Goal: Information Seeking & Learning: Check status

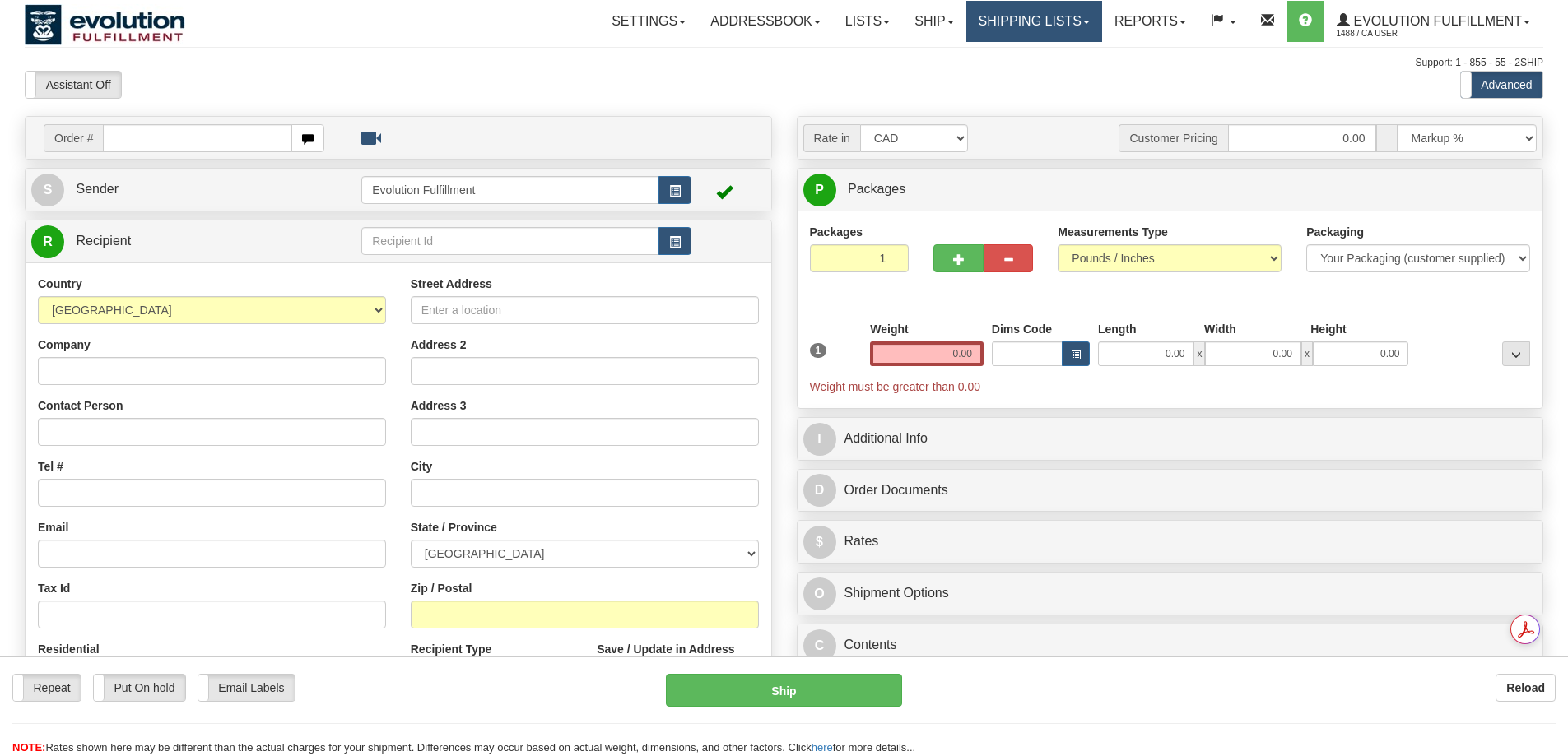
click at [1010, 18] on link "Shipping lists" at bounding box center [1033, 21] width 135 height 41
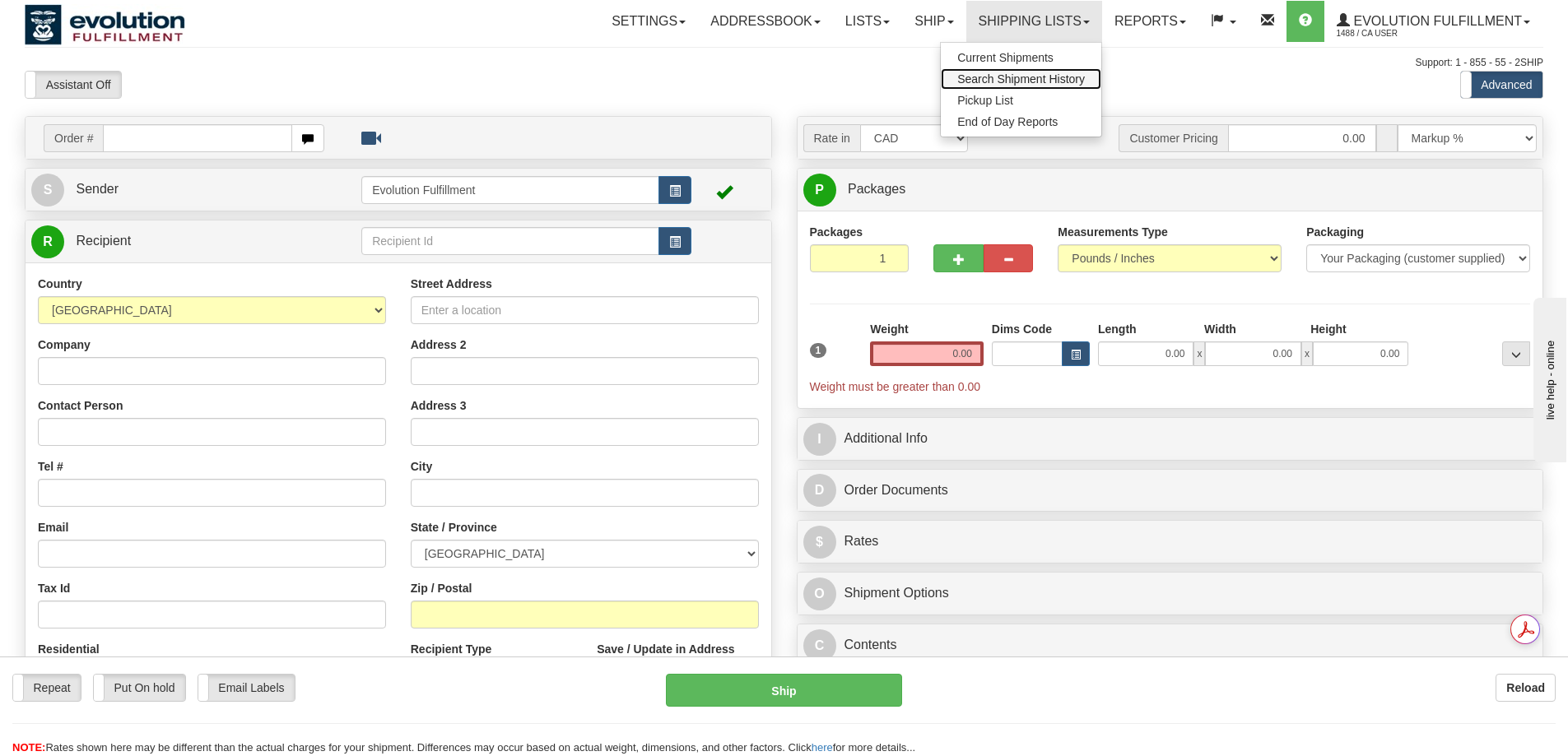
click at [1022, 78] on span "Search Shipment History" at bounding box center [1020, 79] width 128 height 13
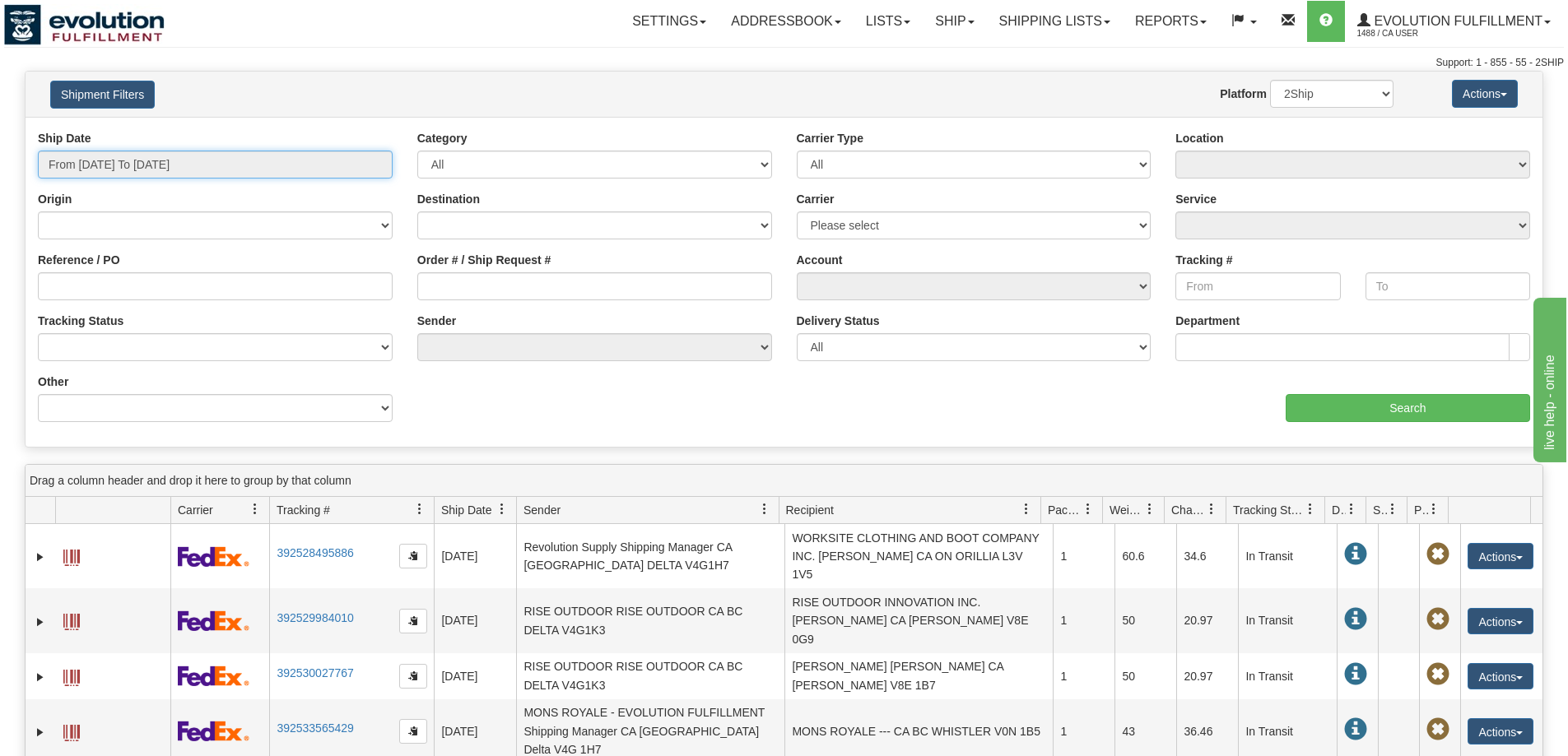
click at [176, 171] on input "From 08/26/2025 To 08/27/2025" at bounding box center [215, 165] width 355 height 28
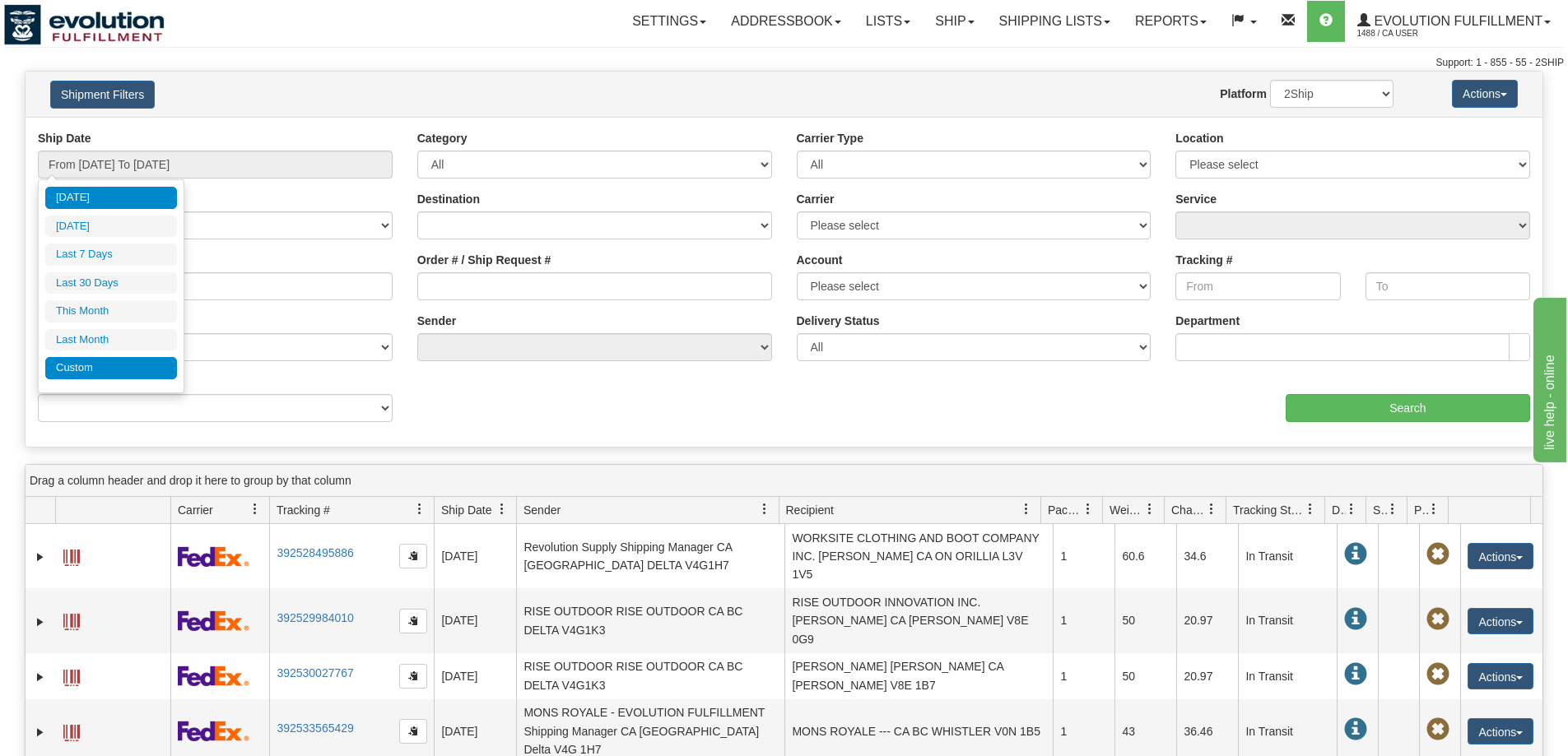
click at [152, 368] on li "Custom" at bounding box center [111, 367] width 132 height 22
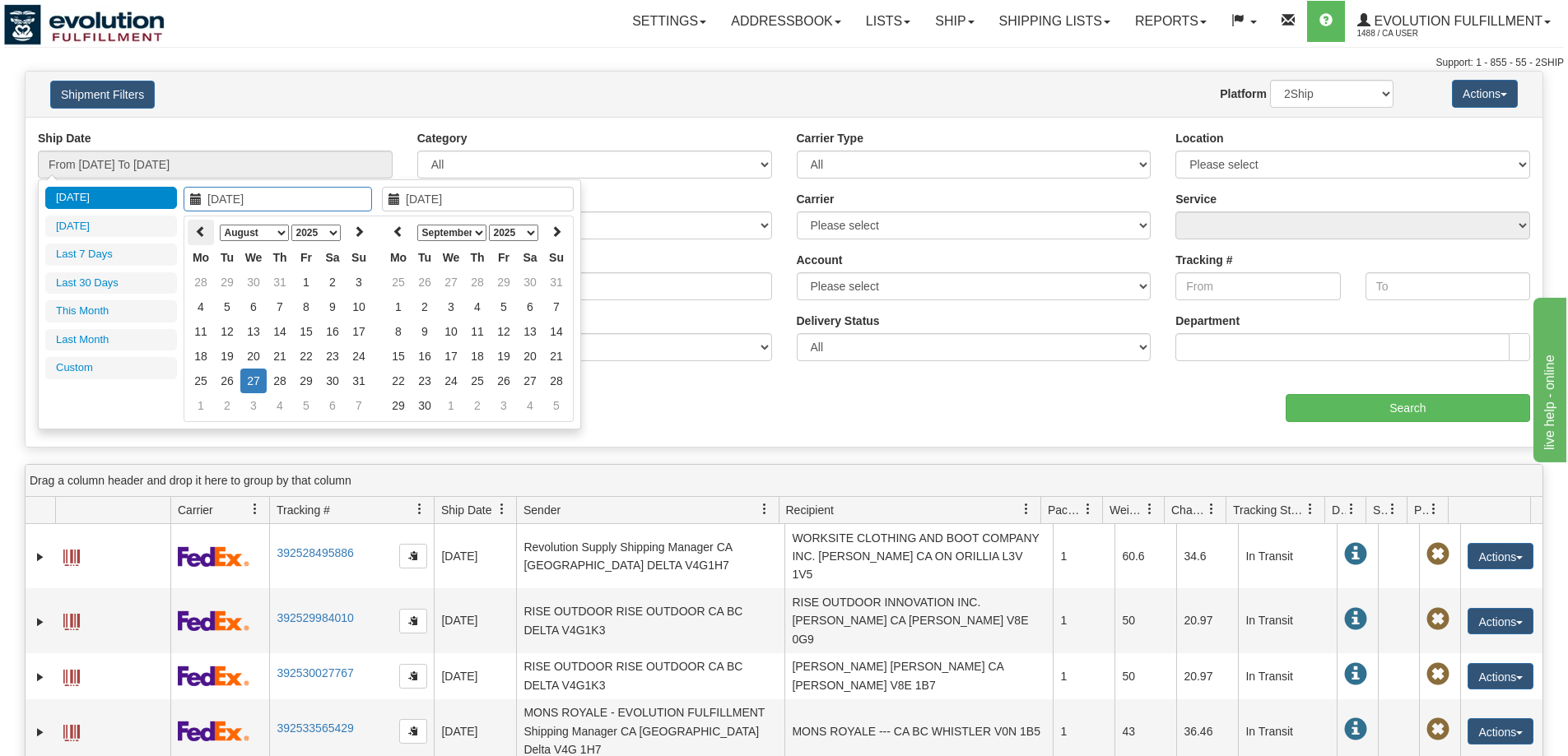
click at [201, 230] on icon at bounding box center [201, 231] width 11 height 11
type input "07/25/2025"
click at [306, 362] on td "25" at bounding box center [307, 356] width 26 height 25
type input "07/25/2025"
click at [306, 362] on td "25" at bounding box center [307, 356] width 26 height 25
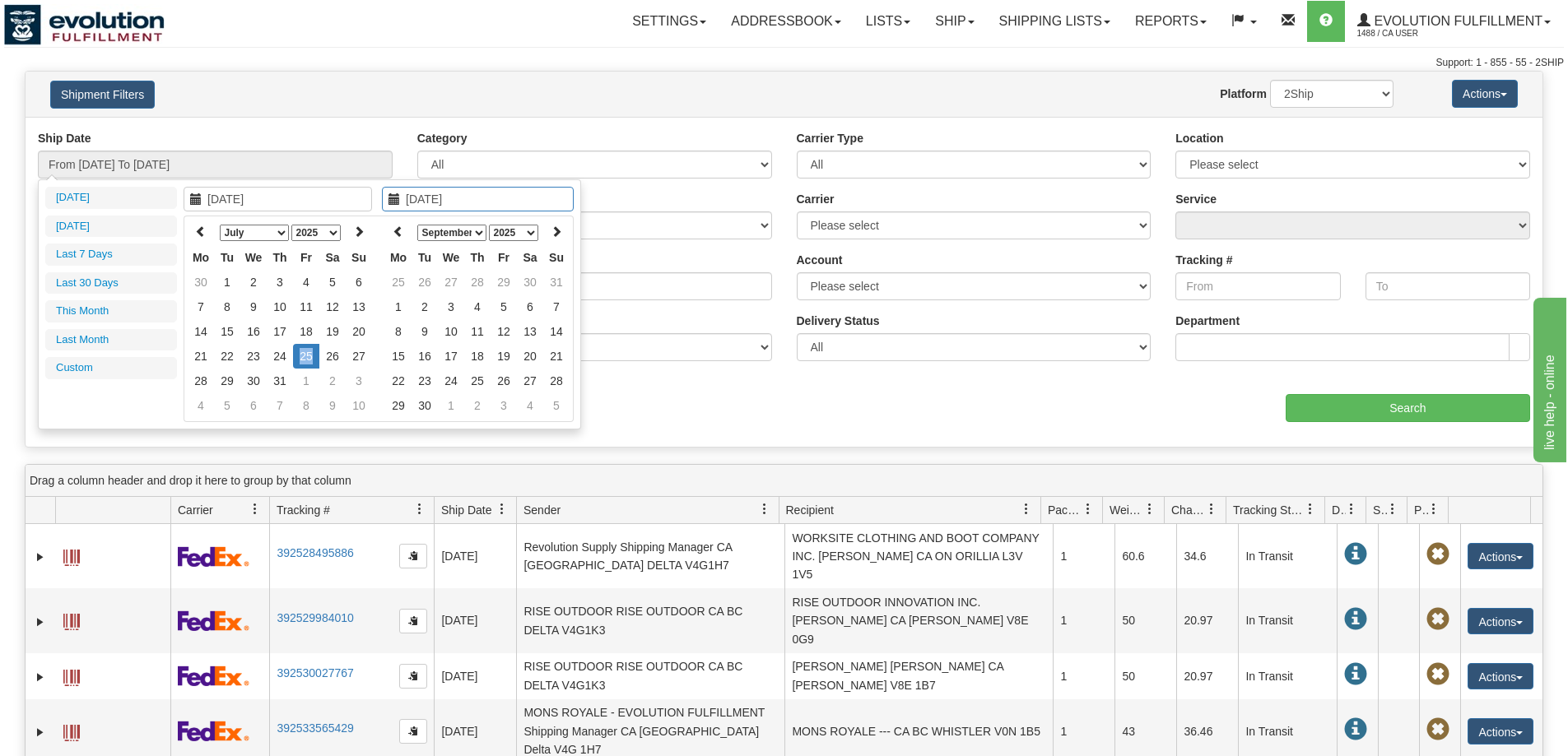
type input "From 07/25/2025 To 07/25/2025"
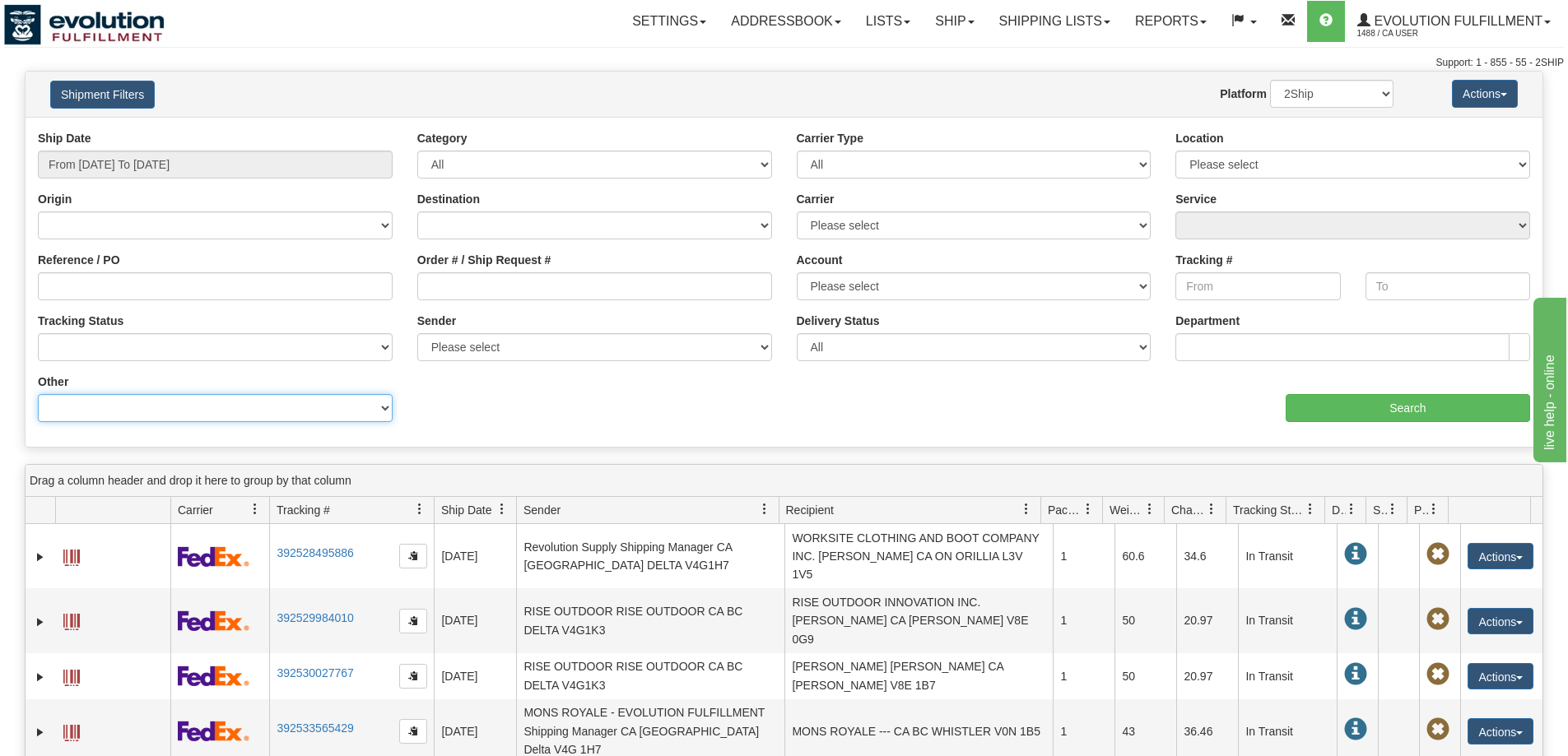
click at [249, 413] on select "Billing Account # Billing Type BOL # (LTL) Commodity Or Documents Consolidation…" at bounding box center [215, 409] width 355 height 28
select select "Recipient_Company"
click at [38, 395] on select "Billing Account # Billing Type BOL # (LTL) Commodity Or Documents Consolidation…" at bounding box center [215, 409] width 355 height 28
click at [454, 408] on input "Value" at bounding box center [594, 409] width 355 height 28
paste input "LINA GRELLA"
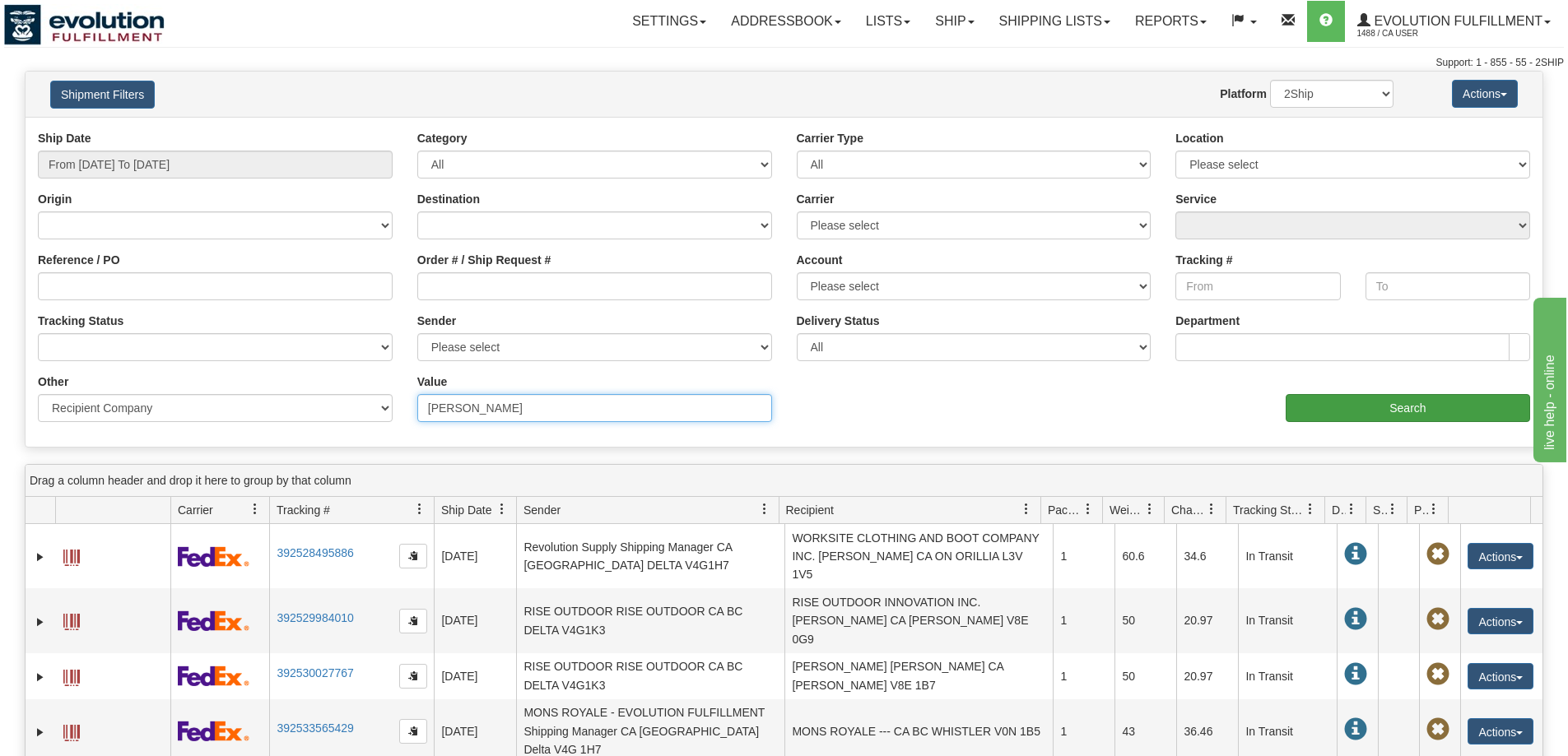
type input "LINA GRELLA"
click at [1347, 401] on input "Search" at bounding box center [1407, 409] width 244 height 28
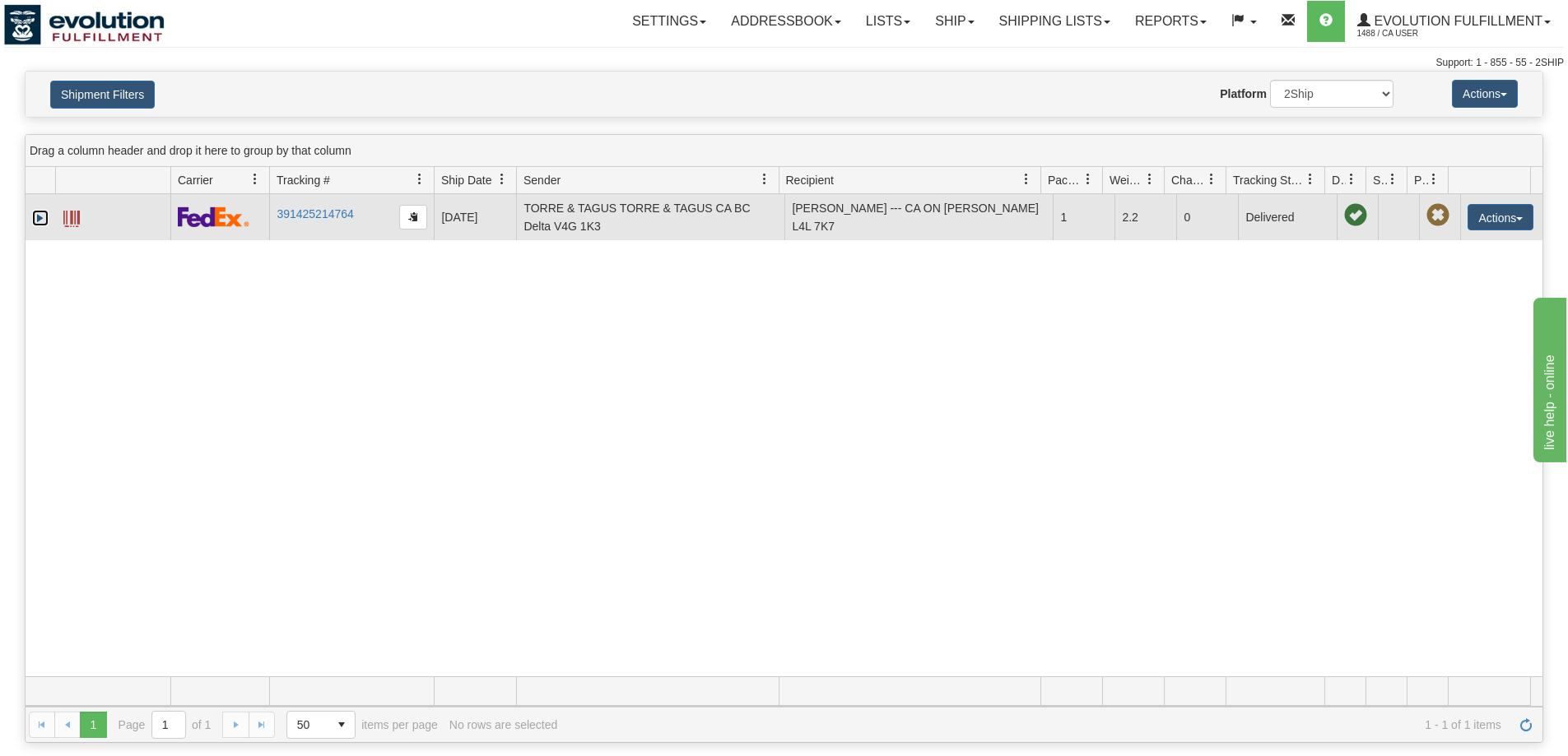
click at [45, 220] on link "Expand" at bounding box center [40, 218] width 16 height 16
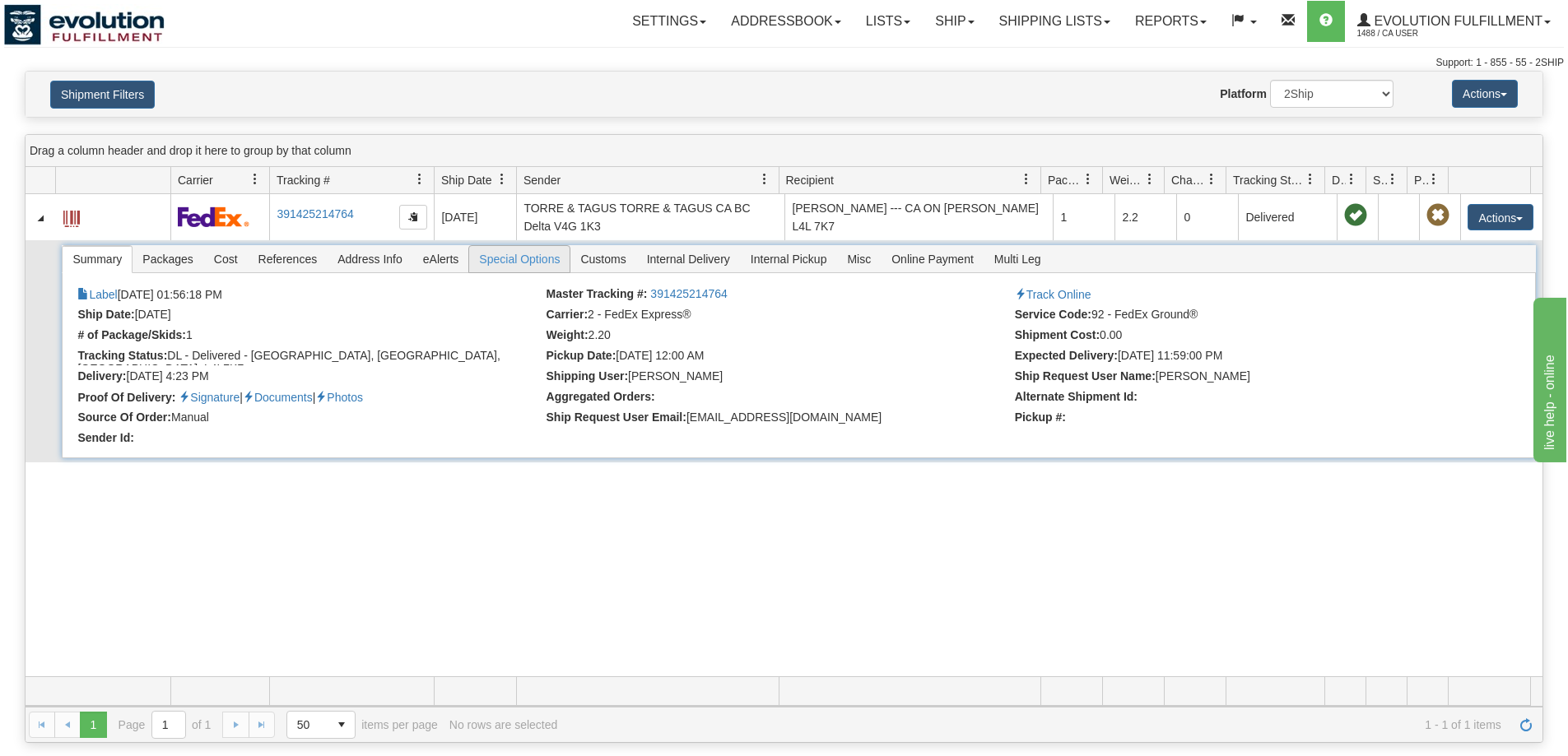
click at [547, 261] on span "Special Options" at bounding box center [520, 259] width 100 height 26
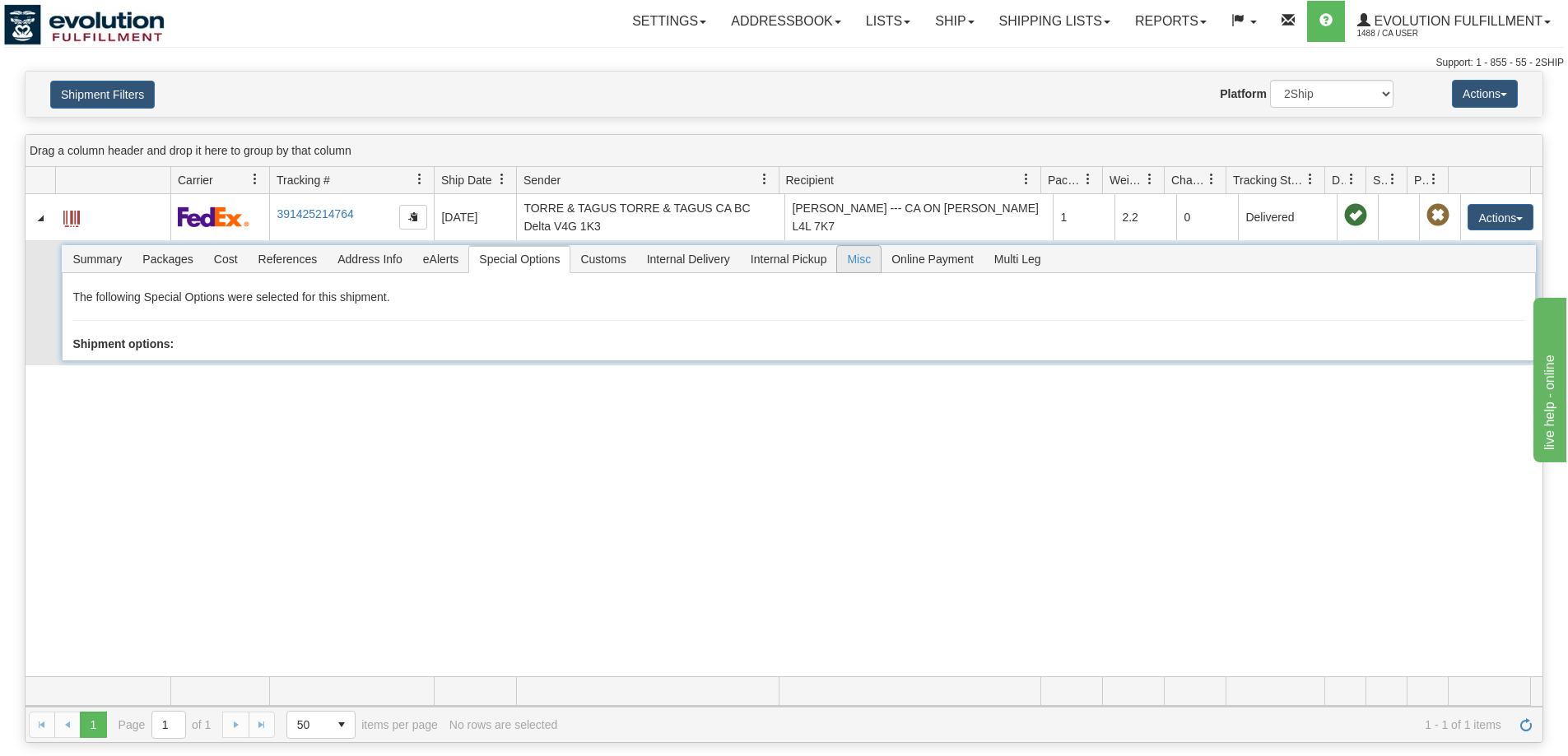
click at [879, 261] on span "Misc" at bounding box center [858, 259] width 44 height 26
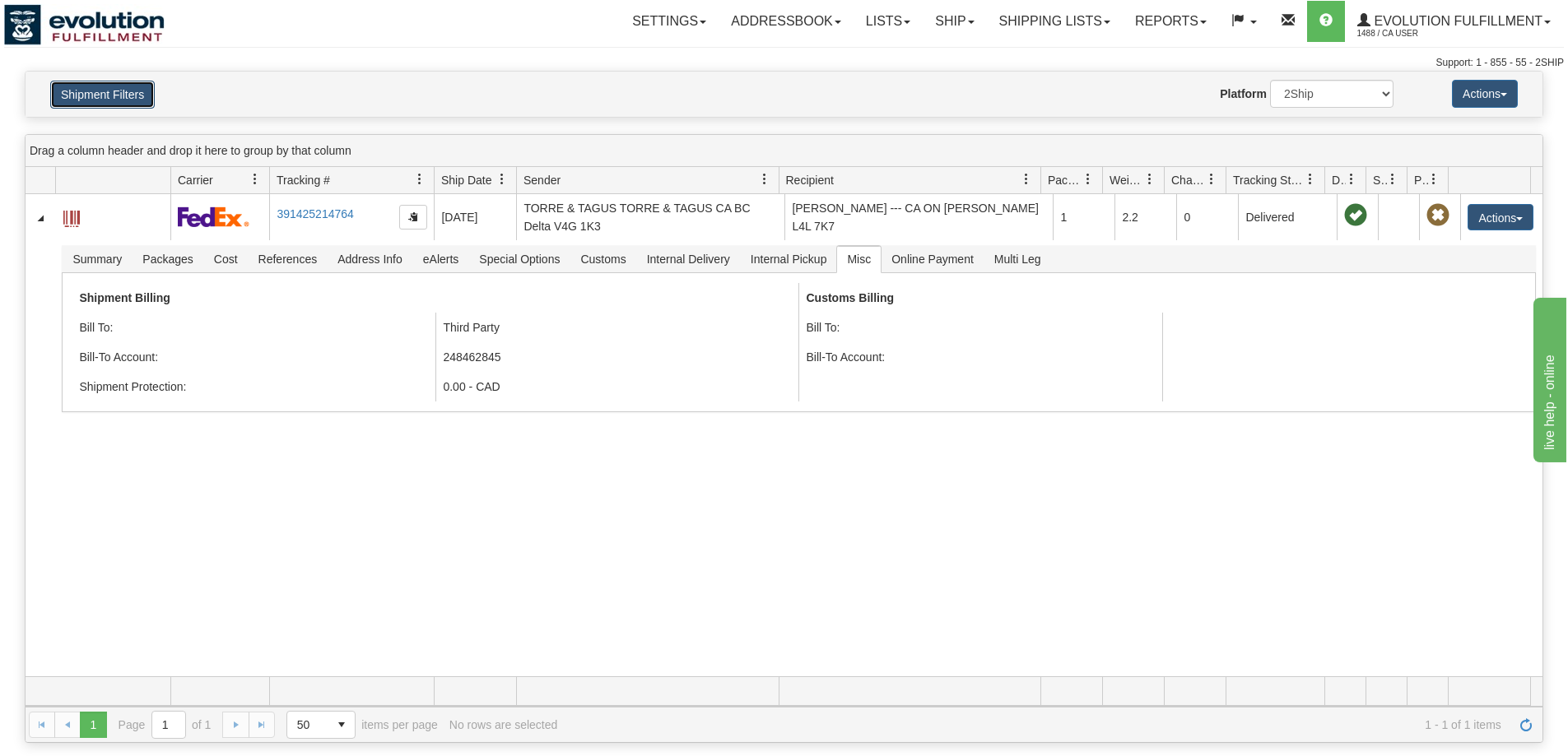
click at [144, 100] on button "Shipment Filters" at bounding box center [102, 95] width 104 height 28
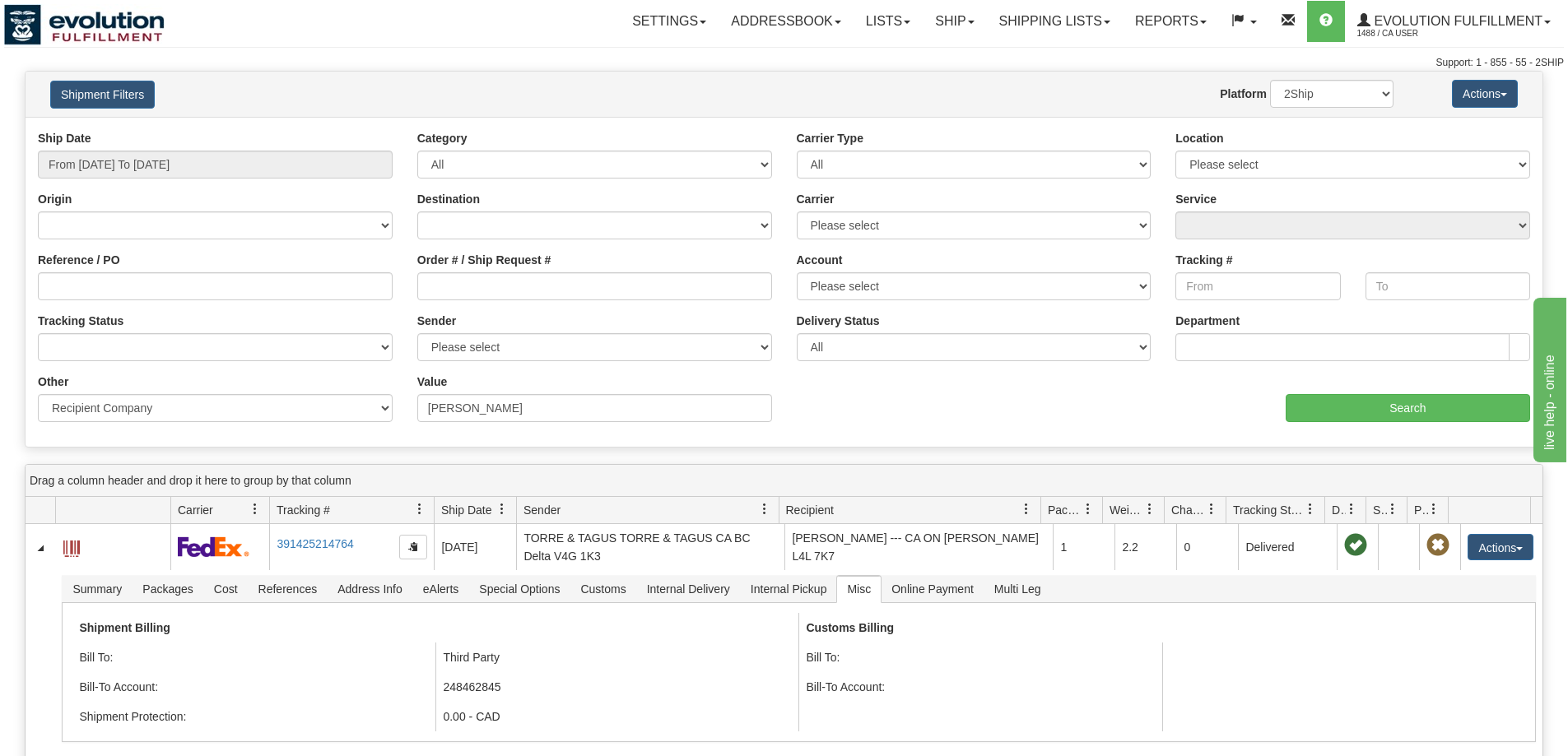
click at [216, 149] on div "Ship Date From 07/25/2025 To 07/25/2025" at bounding box center [215, 153] width 355 height 48
click at [214, 156] on input "From 07/25/2025 To 07/25/2025" at bounding box center [215, 165] width 355 height 28
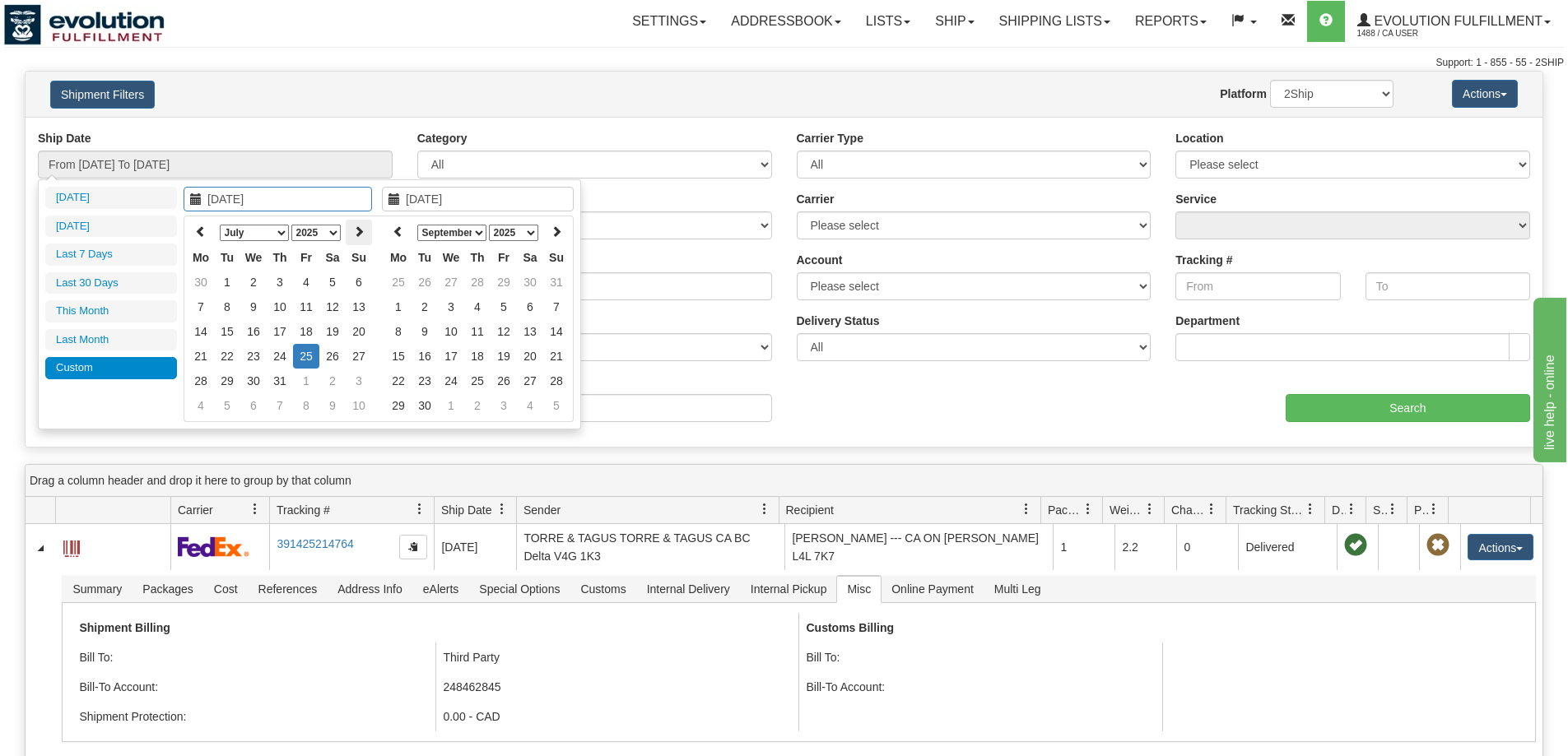
click at [363, 224] on th at bounding box center [359, 232] width 26 height 26
type input "08/25/2025"
click at [203, 385] on td "25" at bounding box center [201, 381] width 26 height 25
type input "08/25/2025"
click at [202, 385] on td "25" at bounding box center [201, 381] width 26 height 25
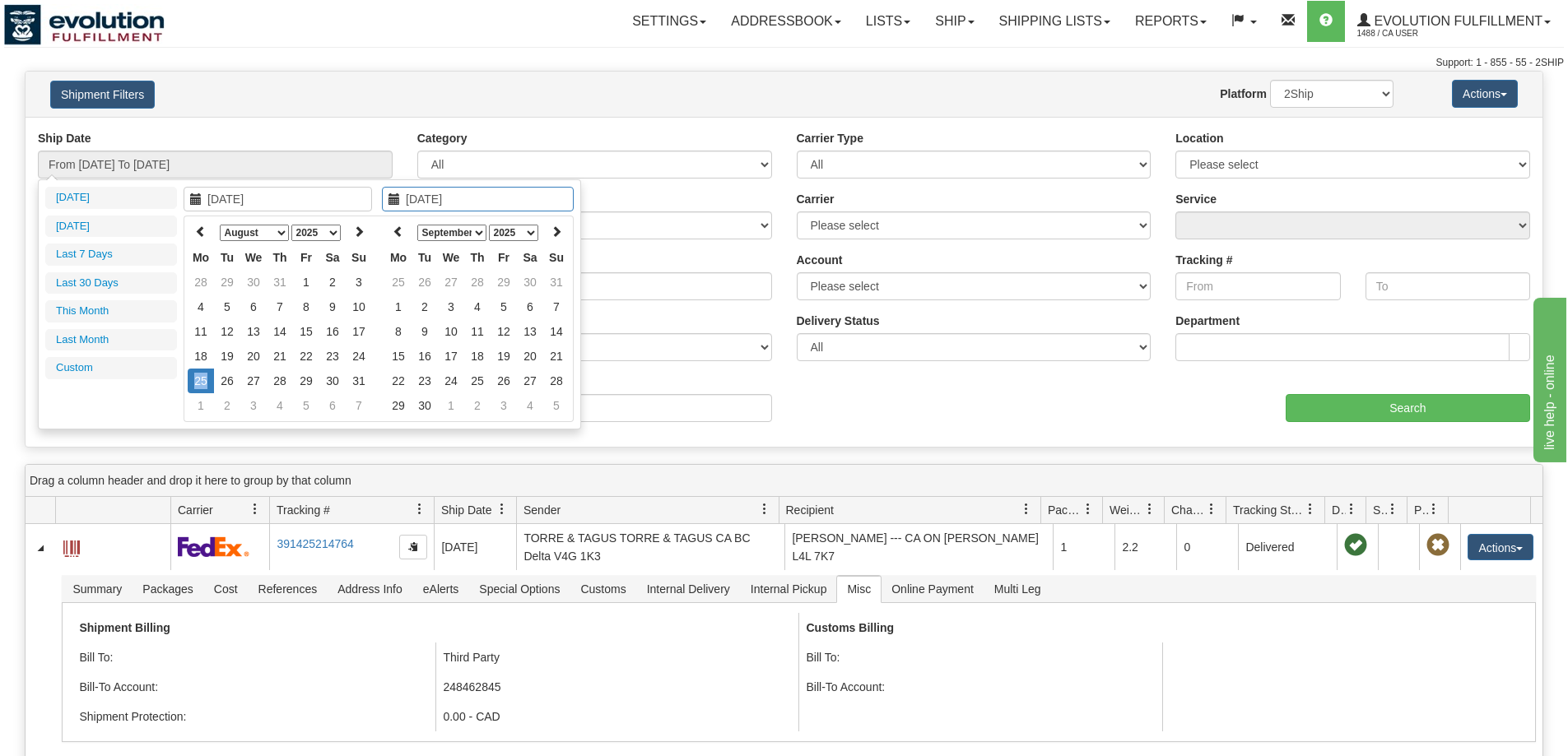
type input "From 08/25/2025 To 08/25/2025"
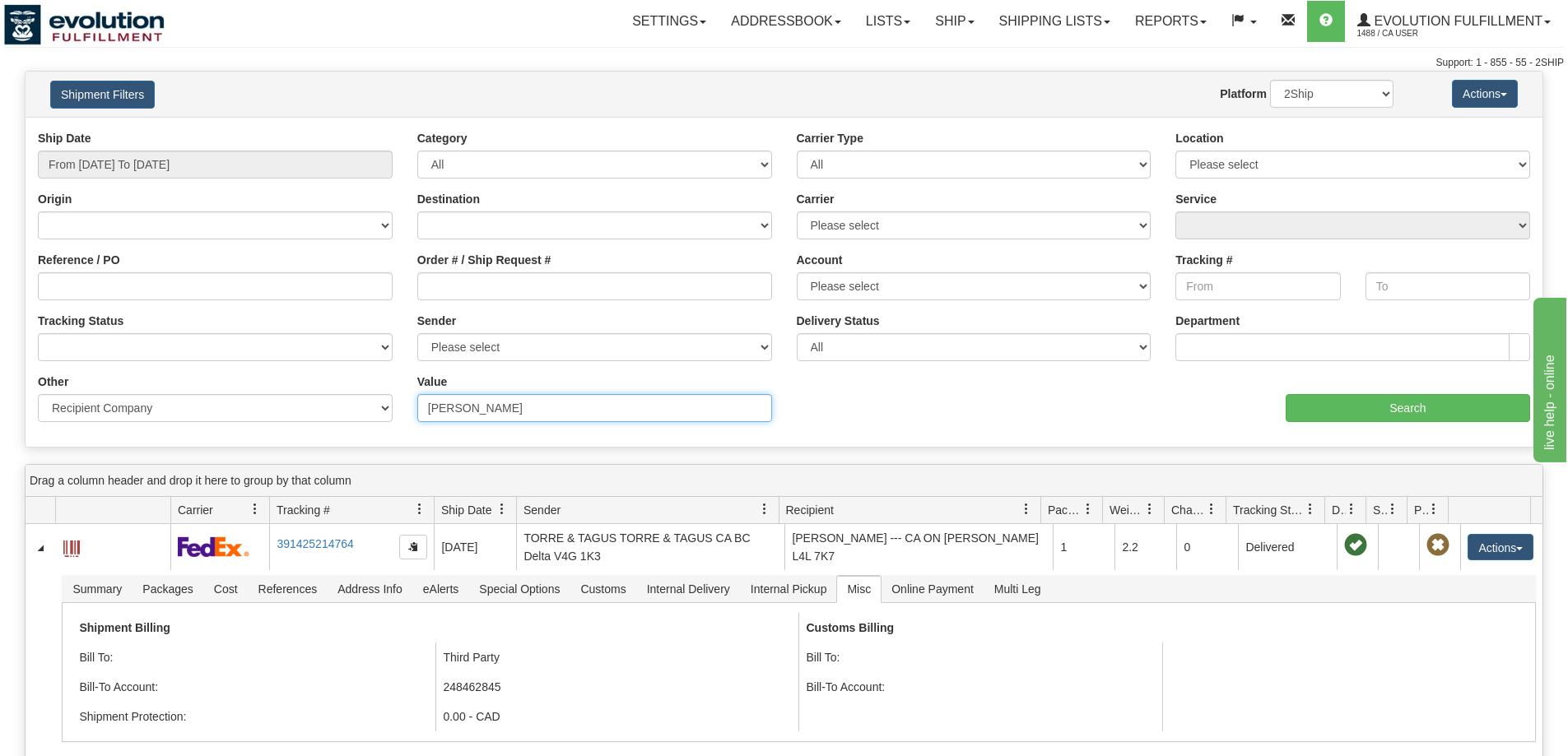
drag, startPoint x: 434, startPoint y: 411, endPoint x: 259, endPoint y: 396, distance: 175.6
click at [259, 374] on div "Other Billing Account # Billing Type BOL # (LTL) Commodity Or Documents Consoli…" at bounding box center [784, 374] width 1517 height 0
paste input "CANDICE REID"
type input "CANDICE REID"
click at [1376, 412] on input "Search" at bounding box center [1407, 409] width 244 height 28
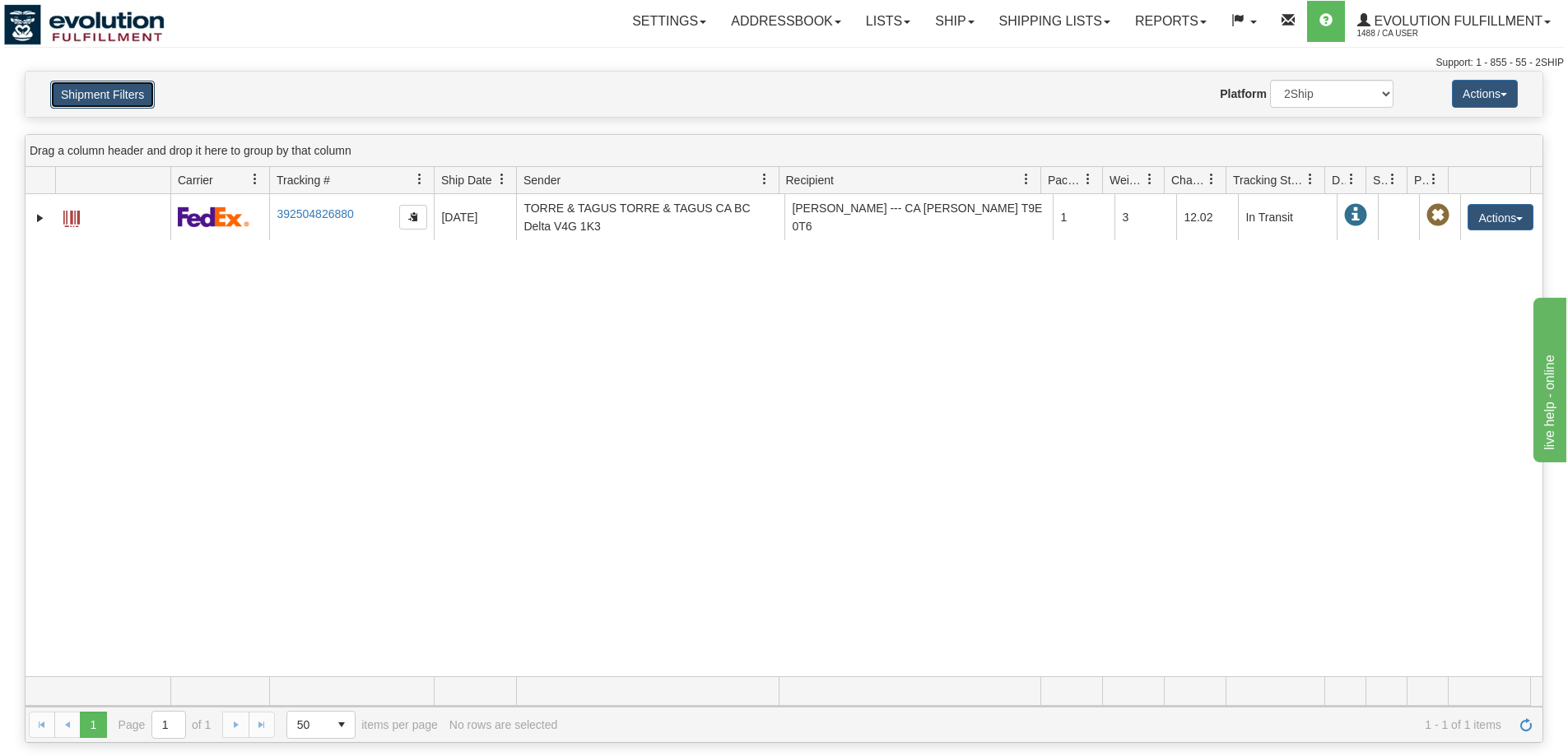
click at [120, 90] on button "Shipment Filters" at bounding box center [102, 95] width 104 height 28
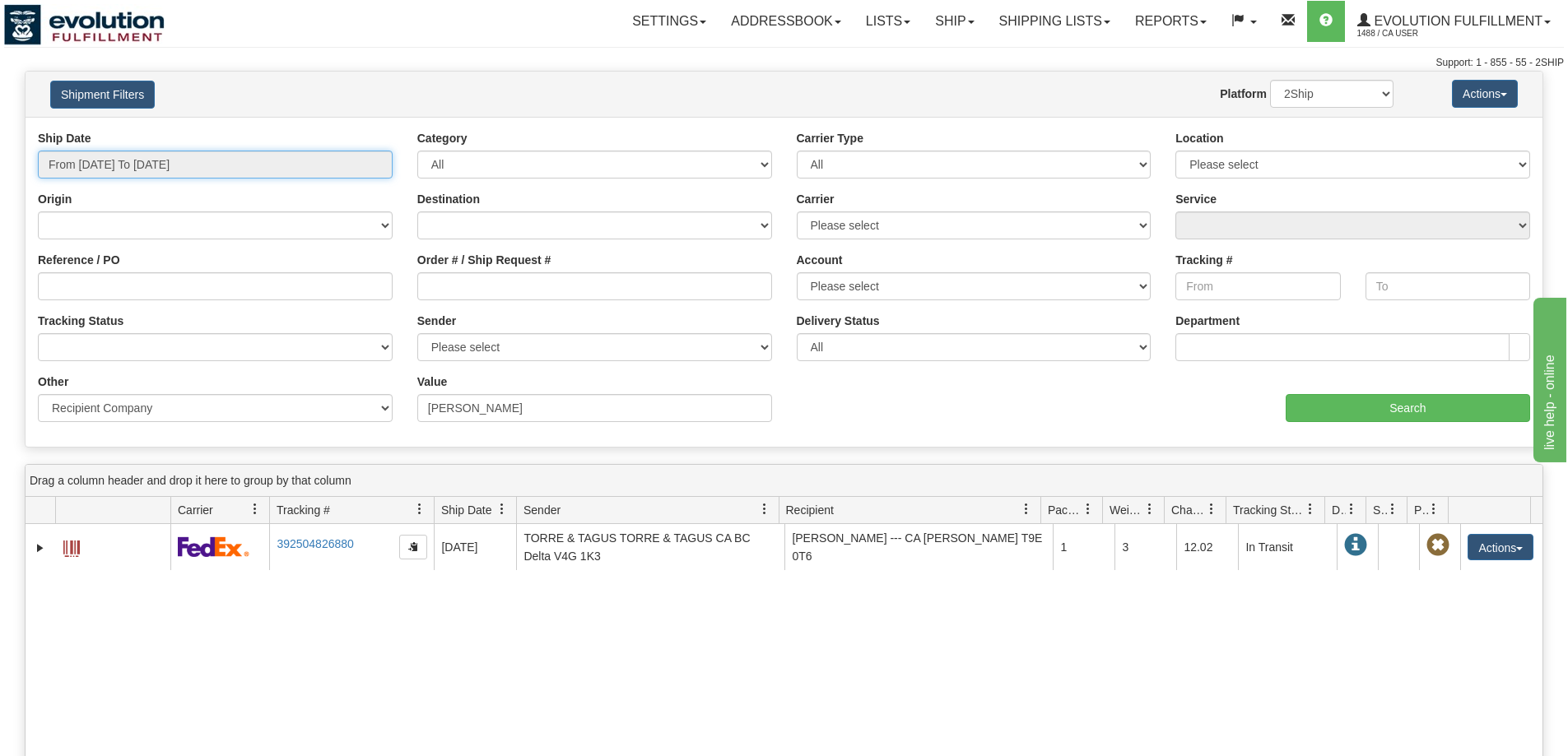
click at [180, 172] on input "From 08/25/2025 To 08/25/2025" at bounding box center [215, 165] width 355 height 28
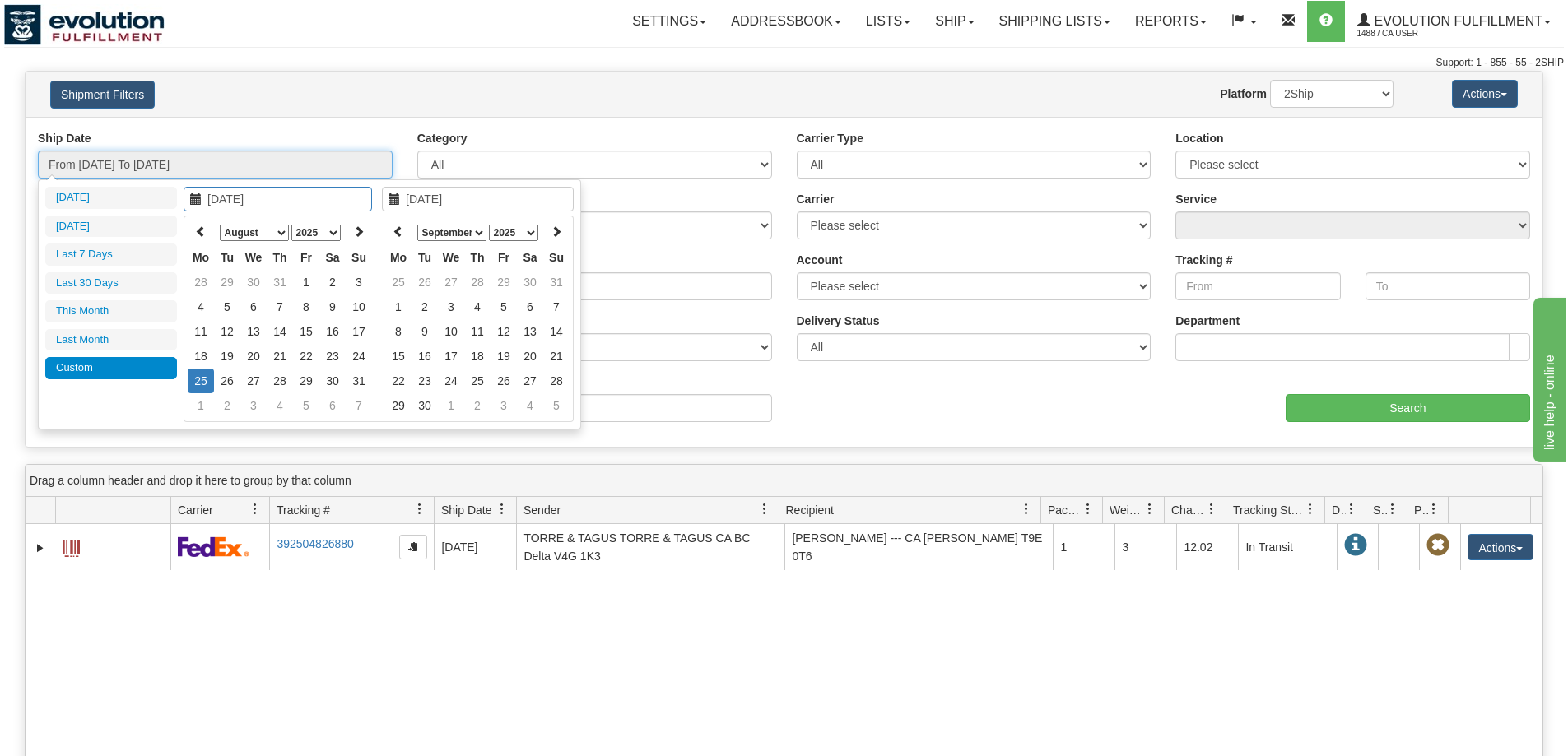
type input "[DATE]"
type input "08/25/2025"
click at [213, 237] on th at bounding box center [201, 232] width 26 height 26
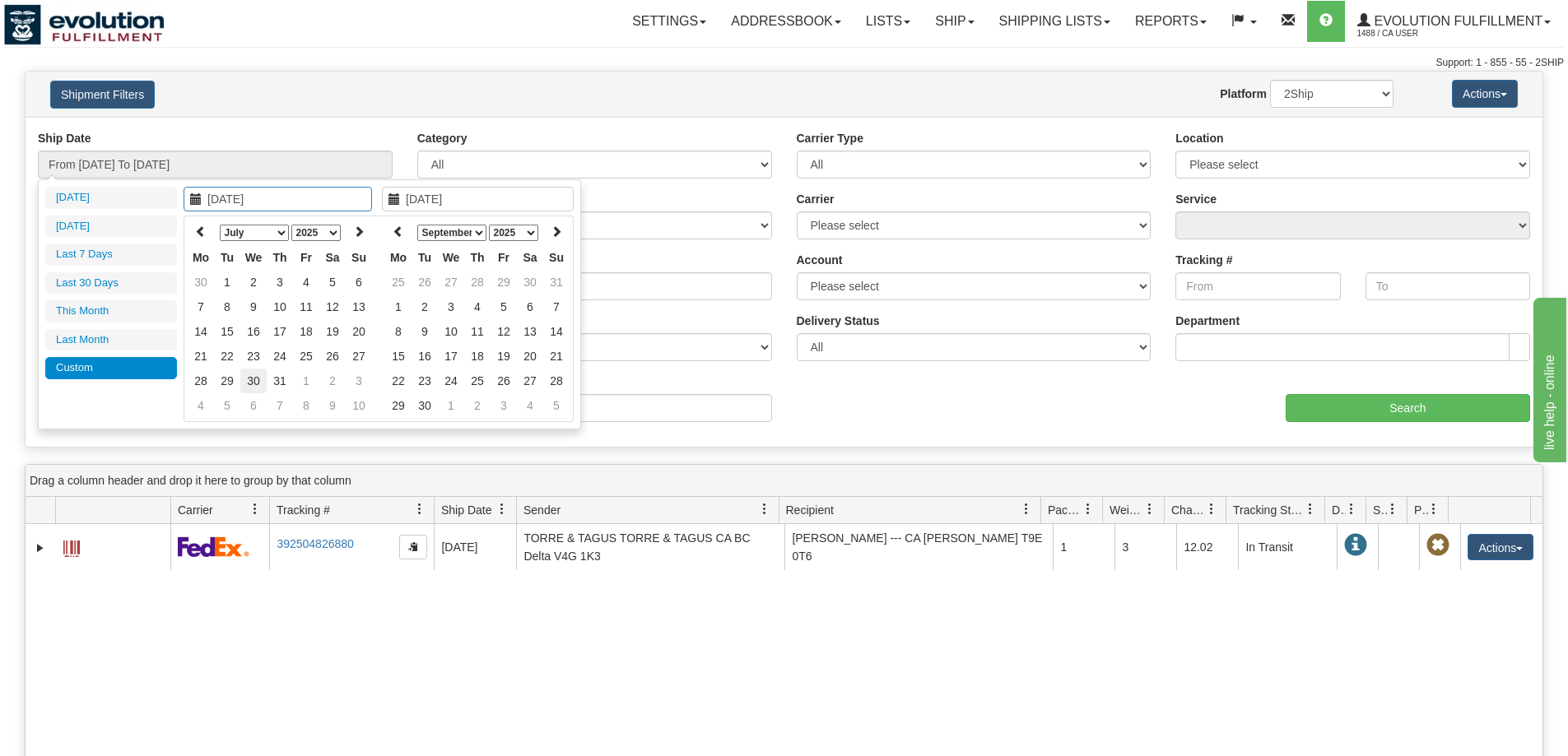
type input "07/30/2025"
click at [259, 375] on td "30" at bounding box center [254, 381] width 26 height 25
type input "07/30/2025"
click at [259, 375] on td "30" at bounding box center [254, 381] width 26 height 25
type input "From 07/30/2025 To 07/30/2025"
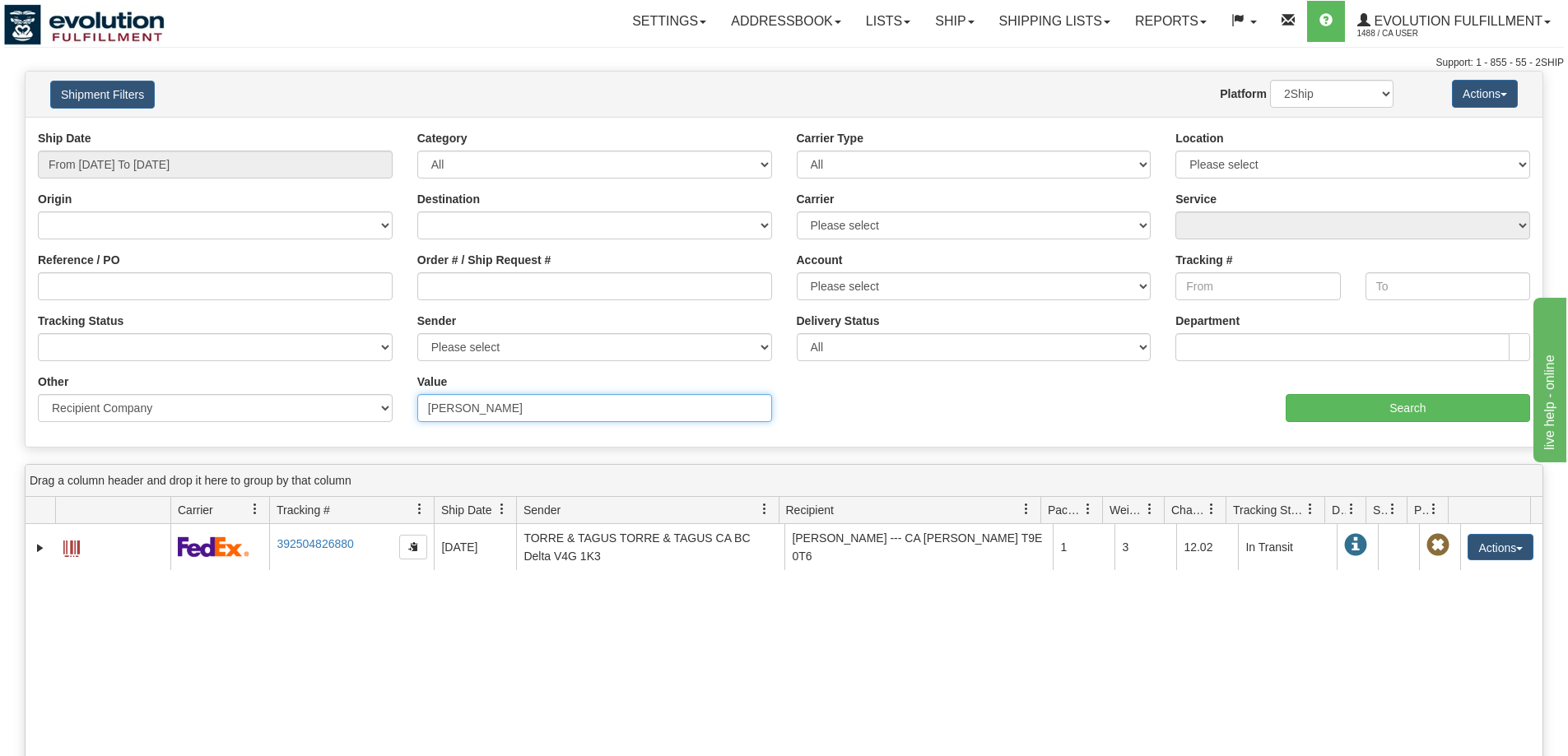
drag, startPoint x: 561, startPoint y: 415, endPoint x: 244, endPoint y: 415, distance: 317.0
click at [244, 374] on div "Other Billing Account # Billing Type BOL # (LTL) Commodity Or Documents Consoli…" at bounding box center [784, 374] width 1517 height 0
paste input "TALBOT DECORATION"
click at [1448, 410] on input "Search" at bounding box center [1407, 409] width 244 height 28
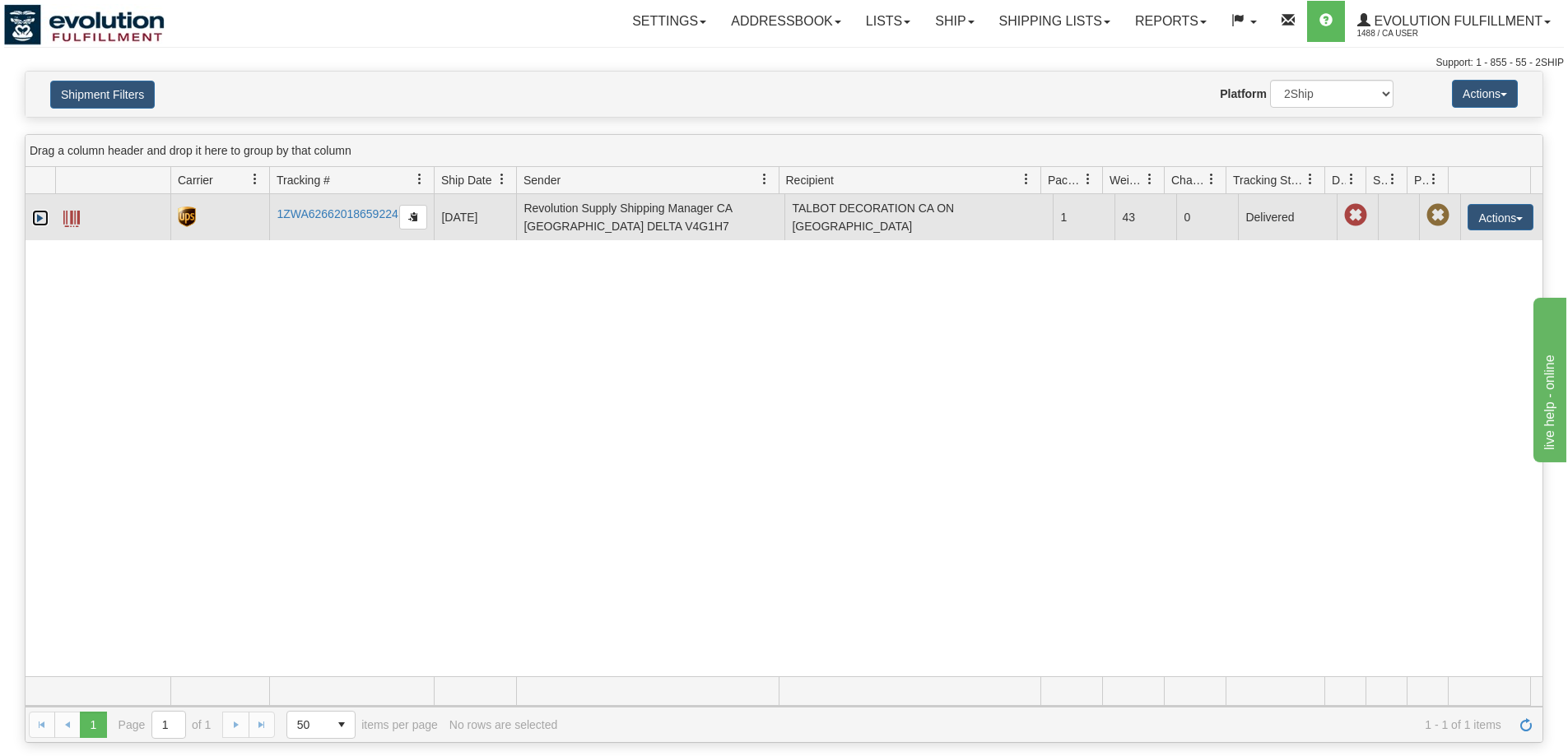
click at [41, 213] on link "Expand" at bounding box center [40, 218] width 16 height 16
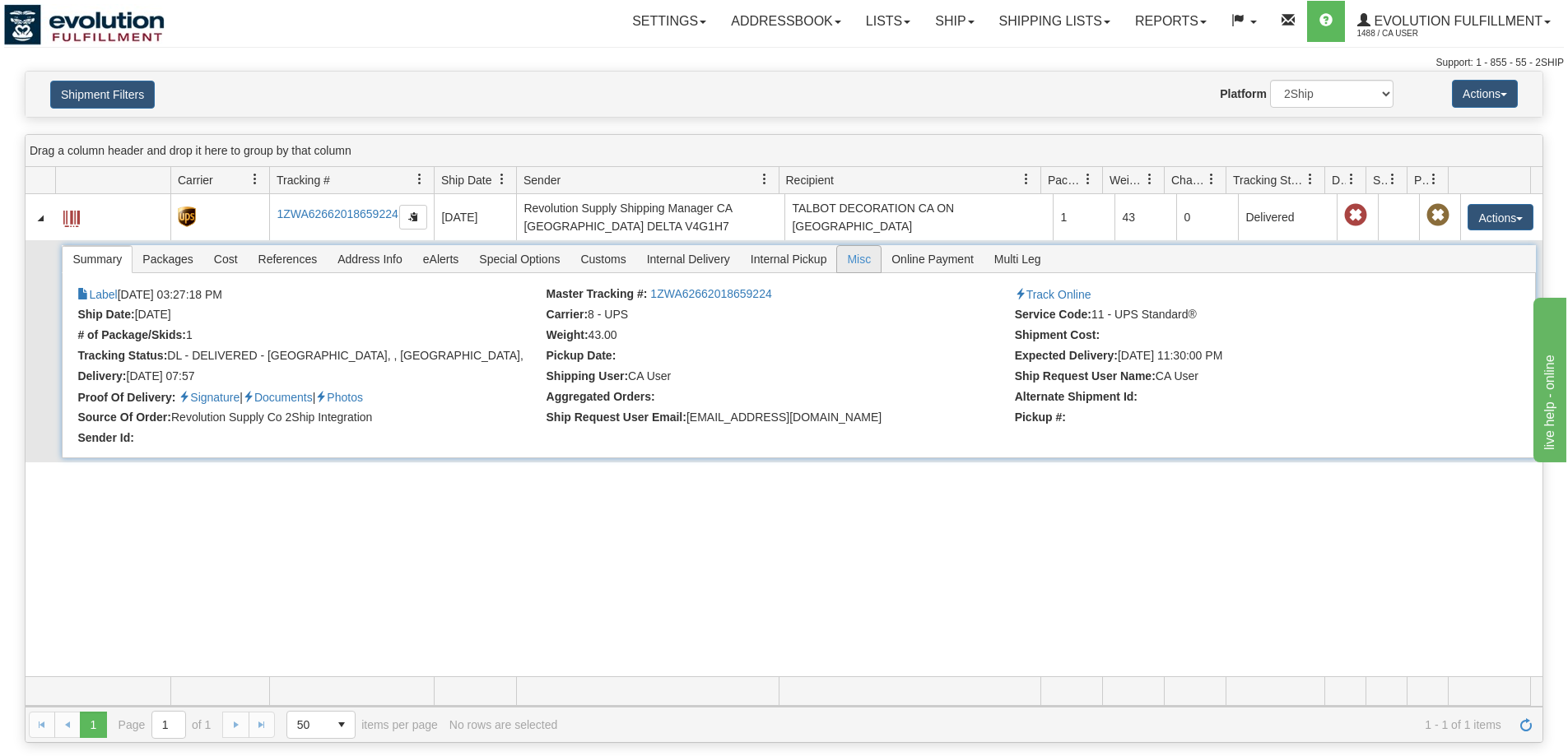
click at [841, 259] on span "Misc" at bounding box center [858, 259] width 44 height 26
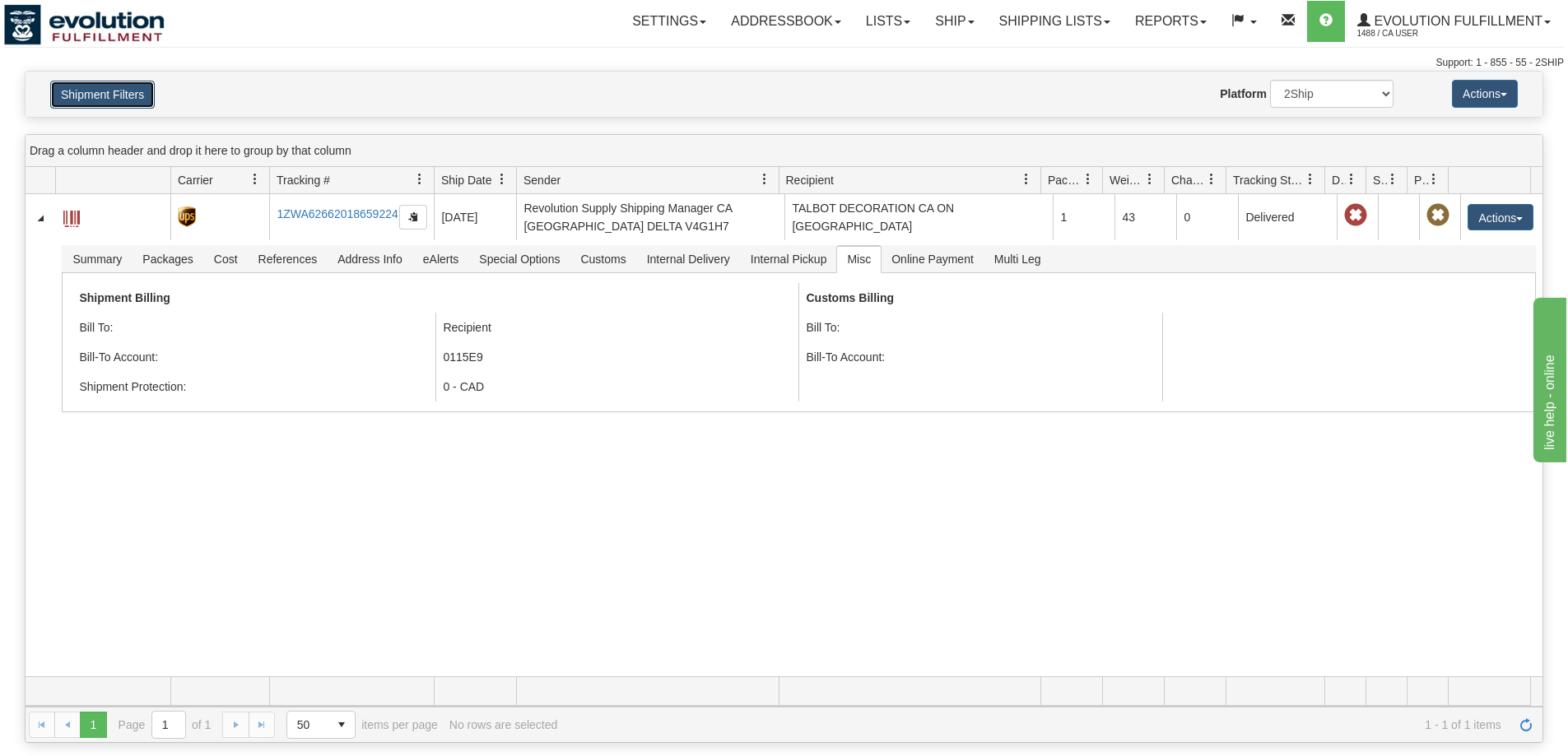
click at [112, 105] on button "Shipment Filters" at bounding box center [102, 95] width 104 height 28
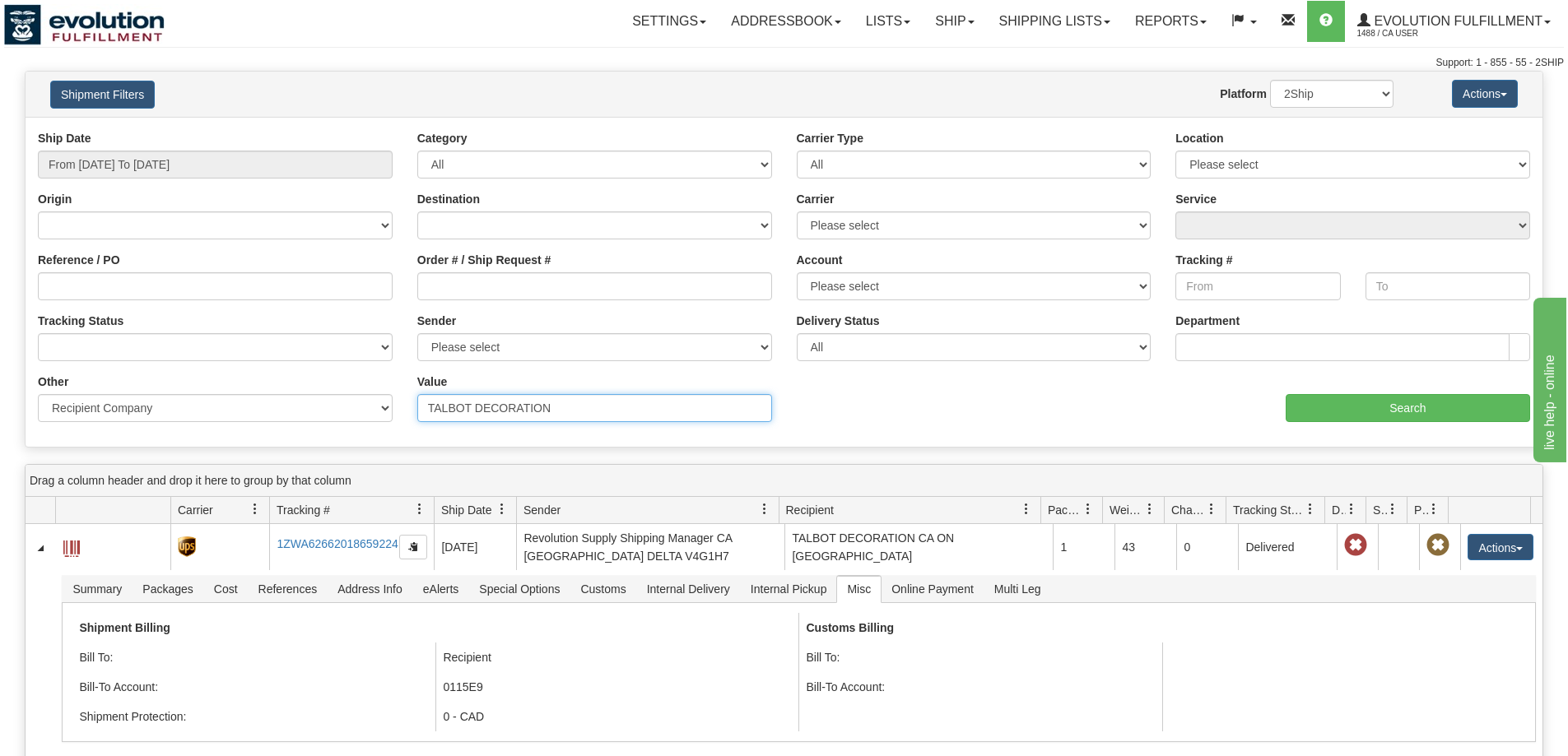
drag, startPoint x: 623, startPoint y: 414, endPoint x: 316, endPoint y: 420, distance: 307.1
click at [234, 374] on div "Other Billing Account # Billing Type BOL # (LTL) Commodity Or Documents Consoli…" at bounding box center [784, 374] width 1517 height 0
paste input "VALHALLA PURE OUTFITTERS"
type input "VALHALLA PURE OUTFITTERS"
click at [1343, 413] on input "Search" at bounding box center [1407, 409] width 244 height 28
